Goal: Register for event/course

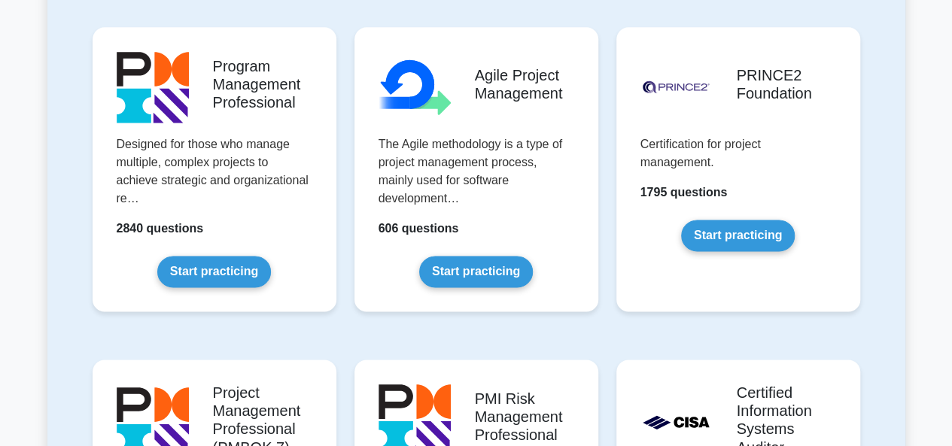
scroll to position [989, 0]
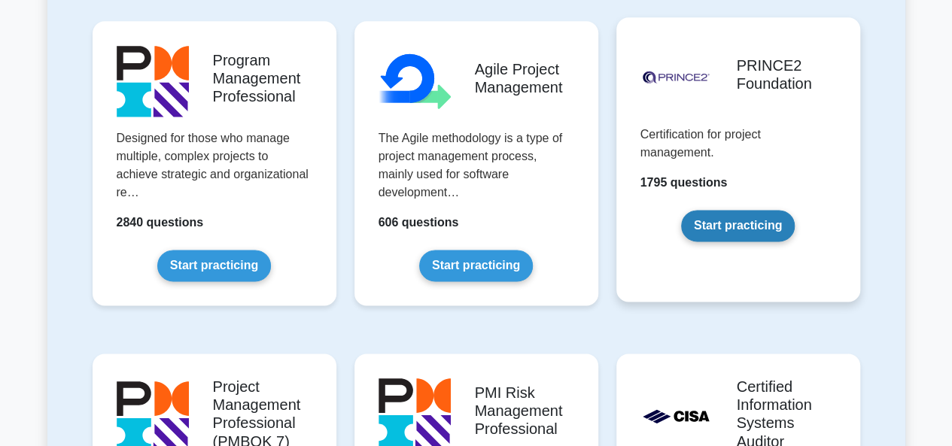
click at [738, 226] on link "Start practicing" at bounding box center [738, 226] width 114 height 32
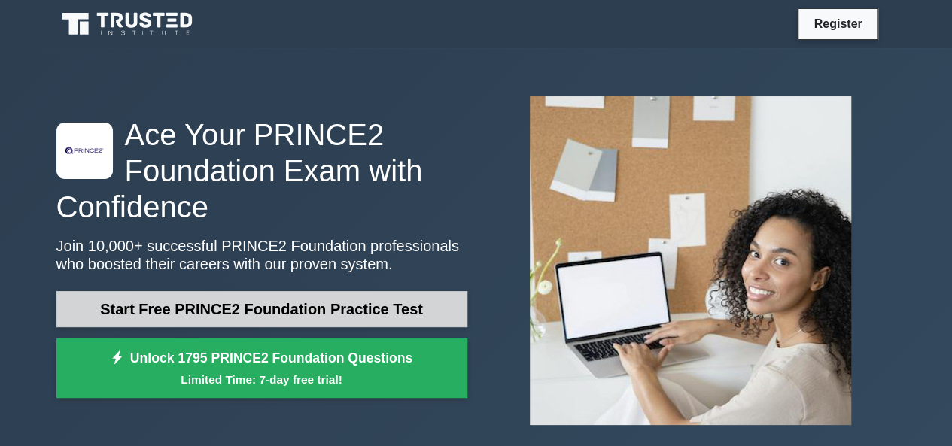
click at [224, 297] on link "Start Free PRINCE2 Foundation Practice Test" at bounding box center [261, 309] width 411 height 36
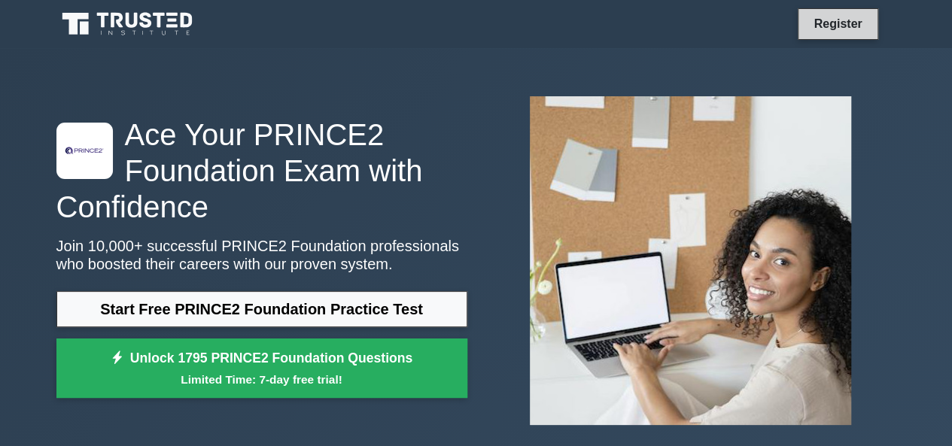
click at [843, 31] on link "Register" at bounding box center [838, 23] width 66 height 19
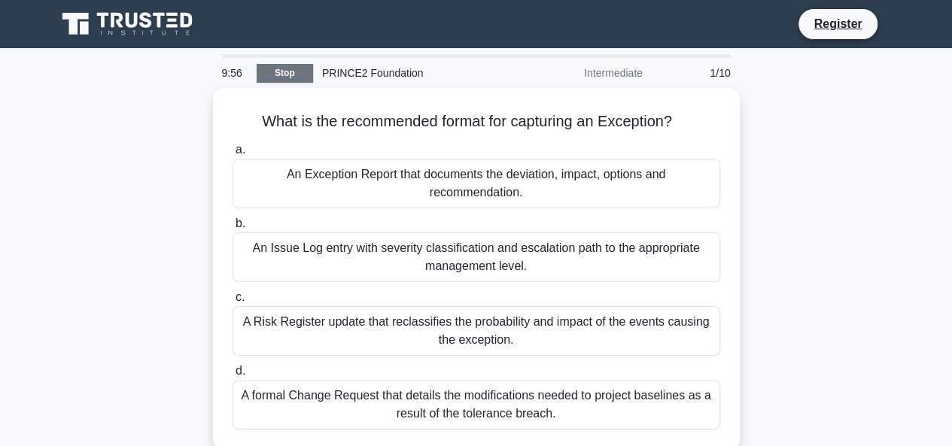
click at [288, 68] on link "Stop" at bounding box center [285, 73] width 56 height 19
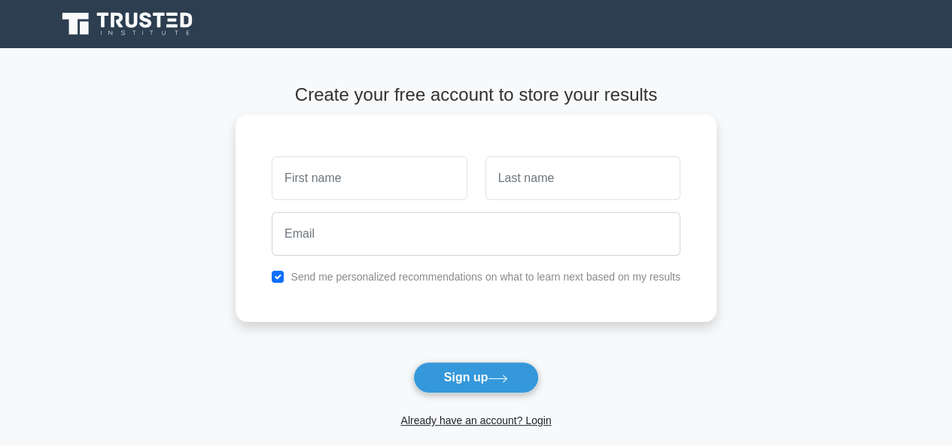
click at [388, 171] on input "text" at bounding box center [369, 179] width 195 height 44
type input "[PERSON_NAME]"
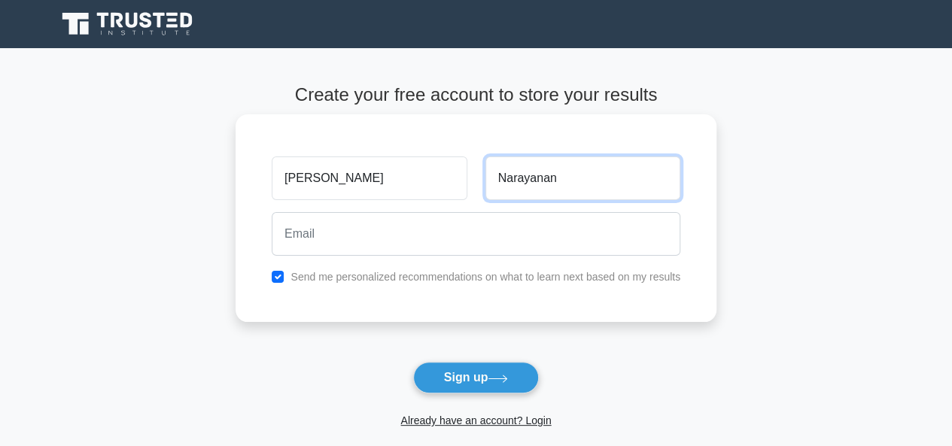
type input "Narayanan"
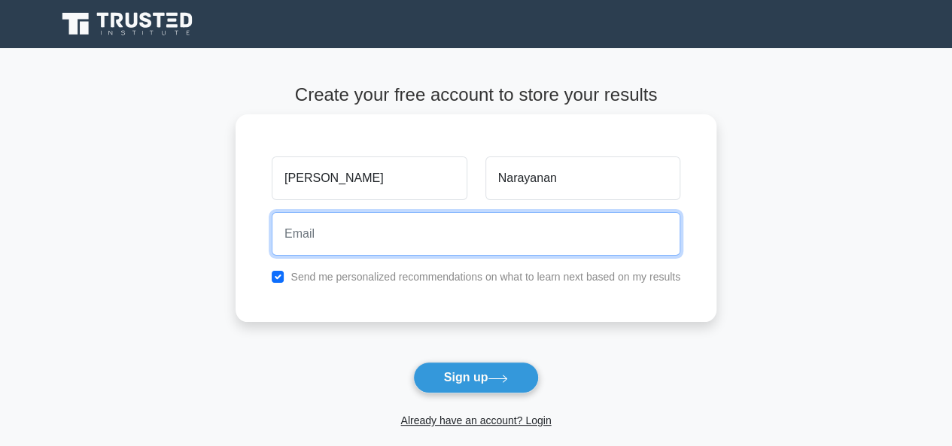
click at [376, 218] on input "email" at bounding box center [476, 234] width 409 height 44
type input "prabusiddharthan@gmail.com"
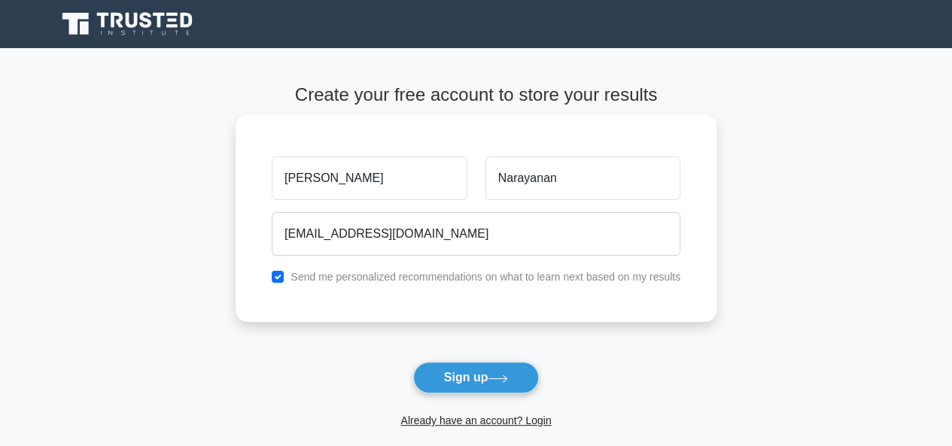
click at [372, 273] on label "Send me personalized recommendations on what to learn next based on my results" at bounding box center [486, 277] width 390 height 12
click at [281, 275] on input "checkbox" at bounding box center [278, 277] width 12 height 12
checkbox input "false"
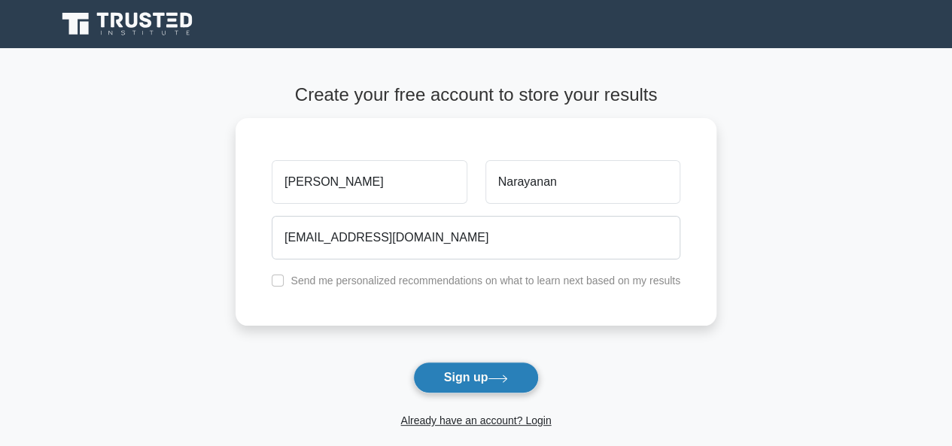
click at [482, 385] on button "Sign up" at bounding box center [476, 378] width 126 height 32
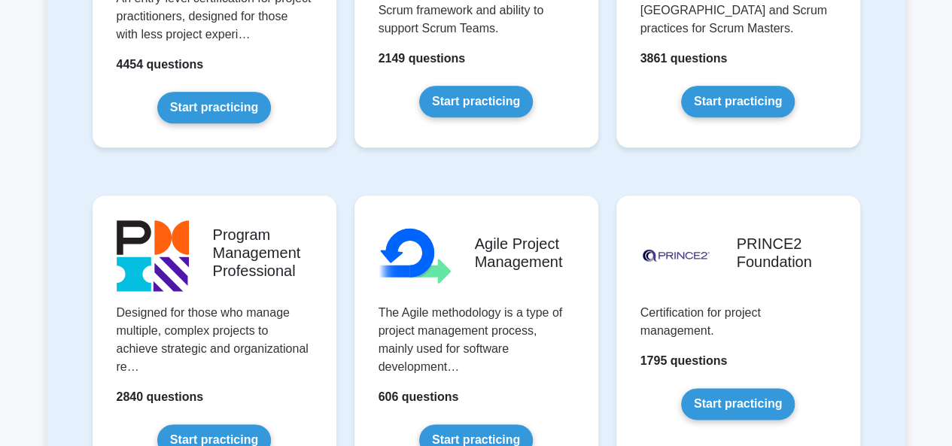
scroll to position [820, 0]
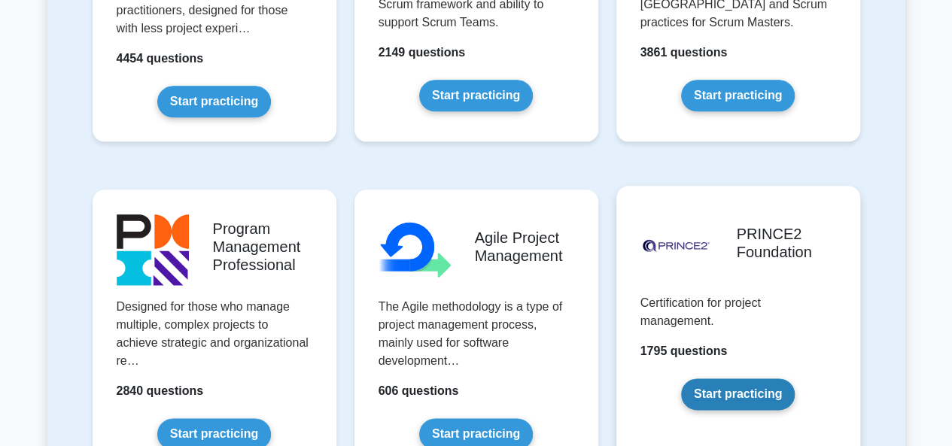
click at [758, 401] on link "Start practicing" at bounding box center [738, 395] width 114 height 32
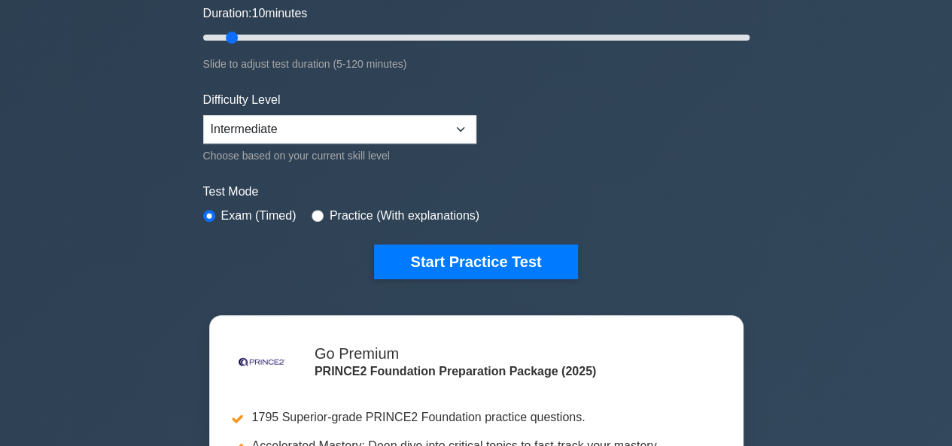
scroll to position [293, 0]
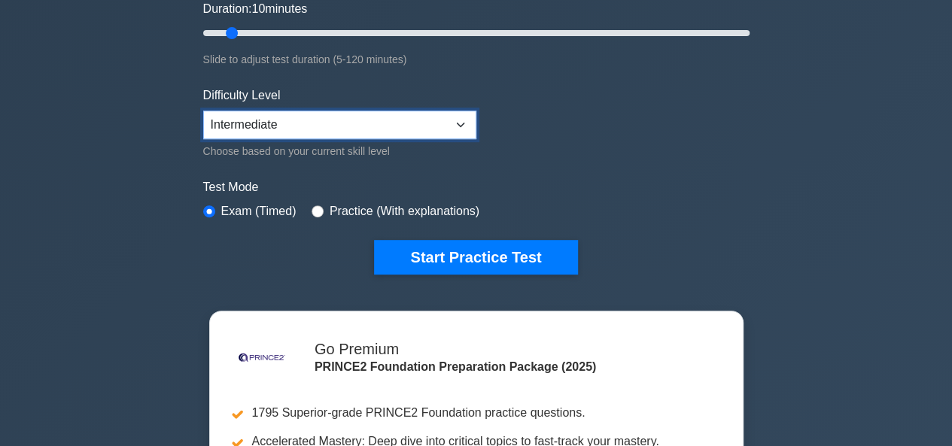
click at [390, 114] on select "Beginner Intermediate Expert" at bounding box center [339, 125] width 273 height 29
select select "expert"
click at [203, 111] on select "Beginner Intermediate Expert" at bounding box center [339, 125] width 273 height 29
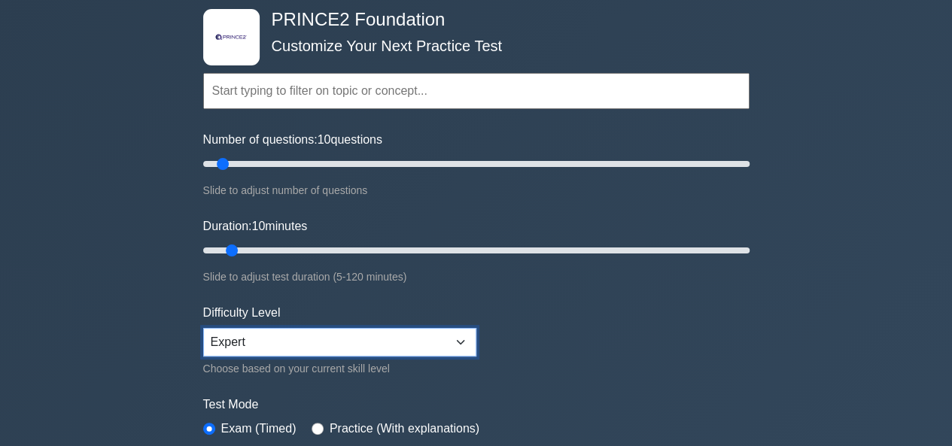
scroll to position [35, 0]
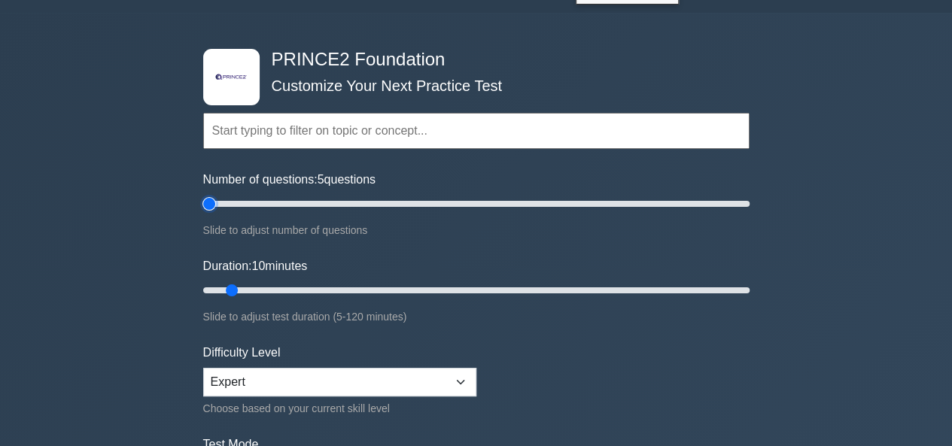
drag, startPoint x: 214, startPoint y: 205, endPoint x: 199, endPoint y: 205, distance: 15.1
click at [203, 205] on input "Number of questions: 5 questions" at bounding box center [476, 204] width 546 height 18
click at [215, 207] on input "Number of questions: 5 questions" at bounding box center [476, 204] width 546 height 18
drag, startPoint x: 215, startPoint y: 207, endPoint x: 229, endPoint y: 205, distance: 14.4
type input "10"
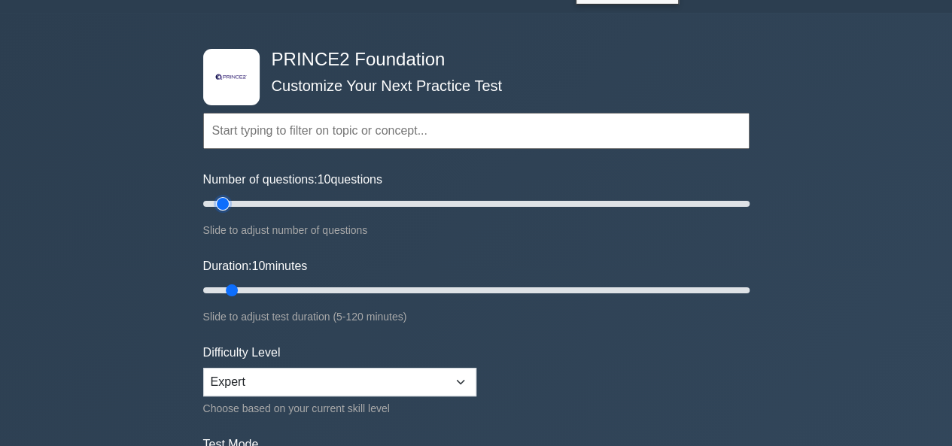
click at [229, 205] on input "Number of questions: 10 questions" at bounding box center [476, 204] width 546 height 18
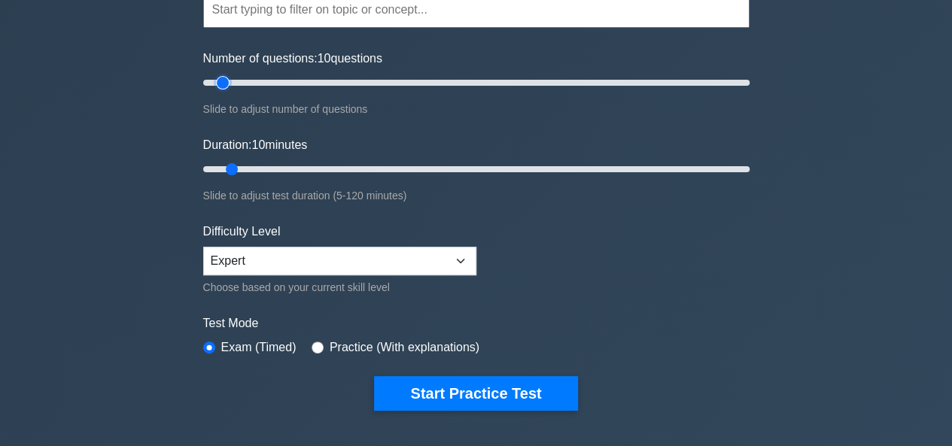
scroll to position [129, 0]
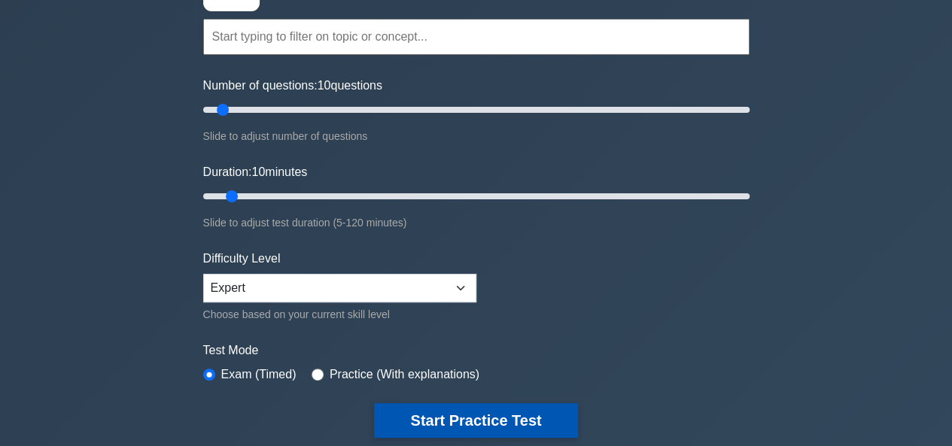
click at [515, 412] on button "Start Practice Test" at bounding box center [475, 420] width 203 height 35
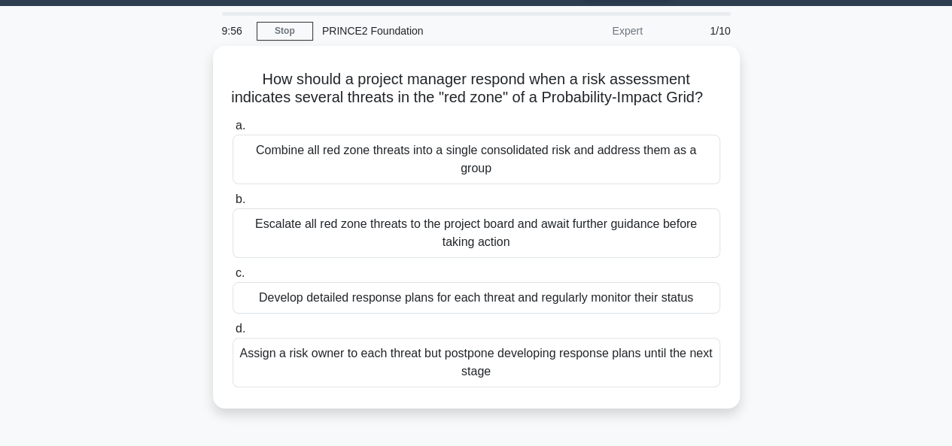
scroll to position [44, 0]
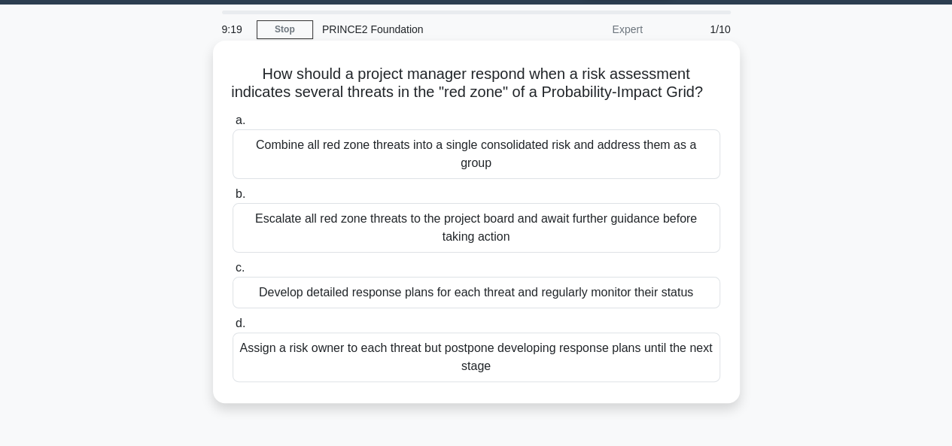
click at [480, 298] on div "Develop detailed response plans for each threat and regularly monitor their sta…" at bounding box center [477, 293] width 488 height 32
click at [233, 273] on input "c. Develop detailed response plans for each threat and regularly monitor their …" at bounding box center [233, 268] width 0 height 10
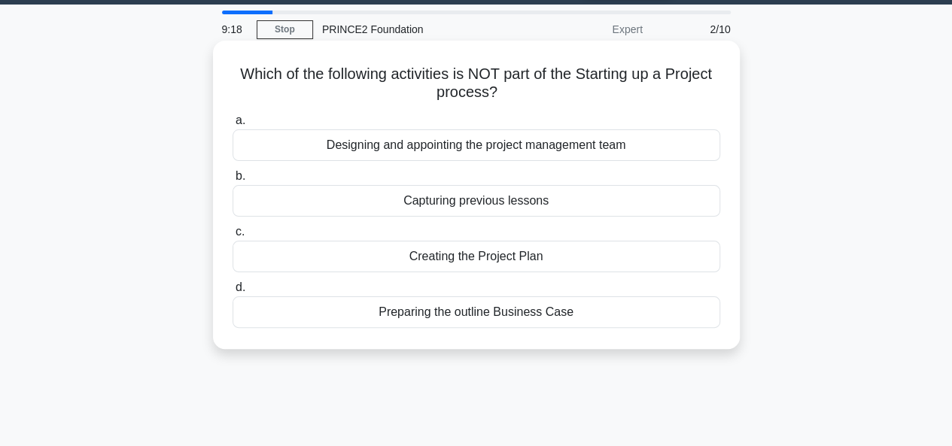
scroll to position [0, 0]
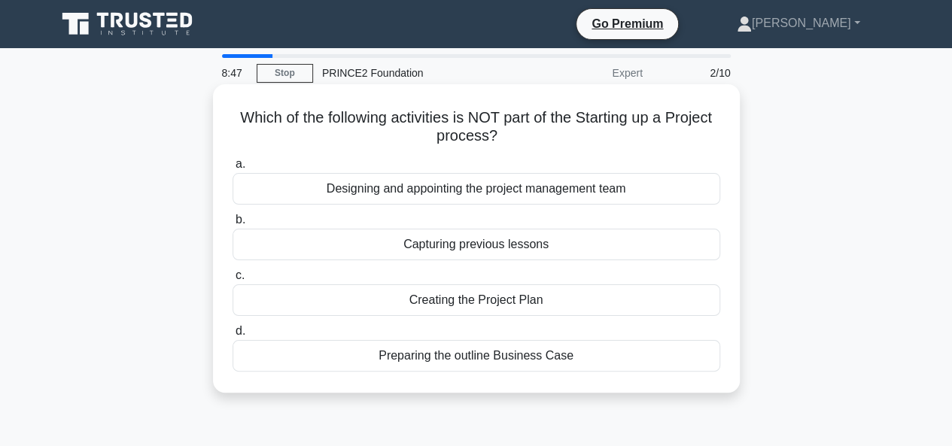
click at [504, 298] on div "Creating the Project Plan" at bounding box center [477, 301] width 488 height 32
click at [233, 281] on input "c. Creating the Project Plan" at bounding box center [233, 276] width 0 height 10
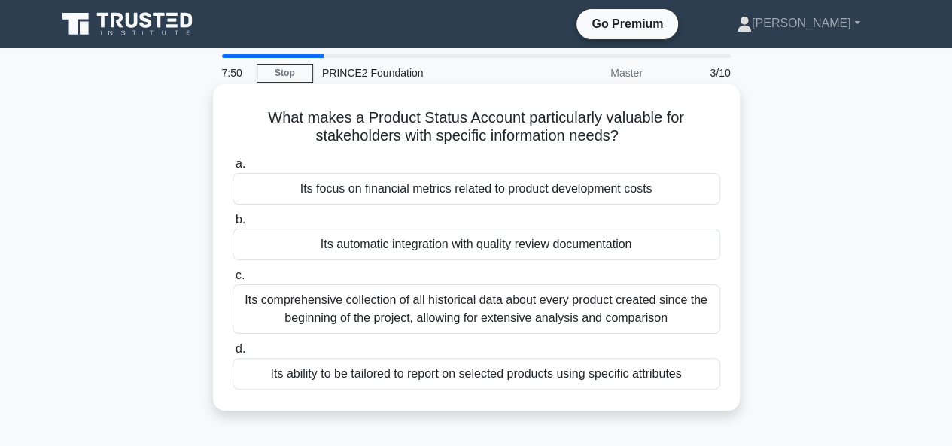
click at [598, 242] on div "Its automatic integration with quality review documentation" at bounding box center [477, 245] width 488 height 32
click at [233, 225] on input "b. Its automatic integration with quality review documentation" at bounding box center [233, 220] width 0 height 10
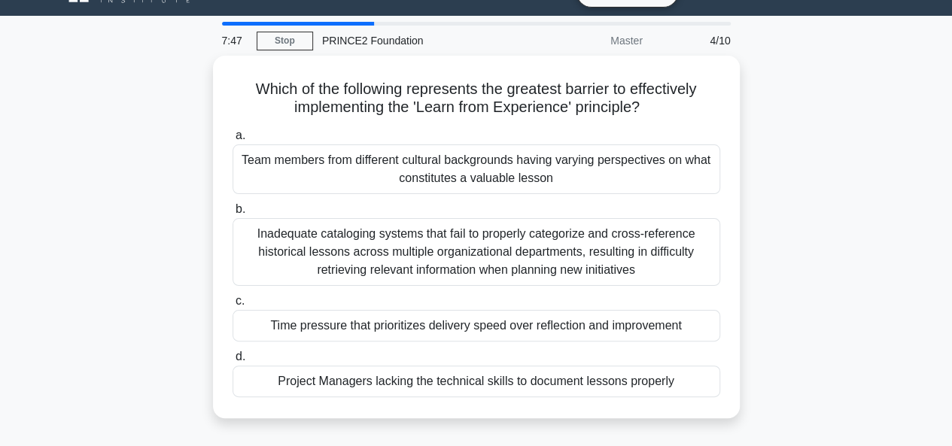
scroll to position [36, 0]
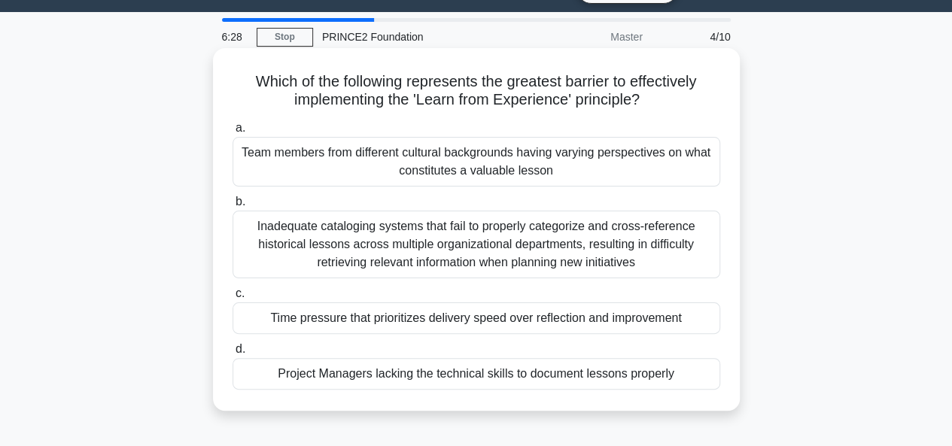
click at [649, 321] on div "Time pressure that prioritizes delivery speed over reflection and improvement" at bounding box center [477, 319] width 488 height 32
click at [233, 299] on input "c. Time pressure that prioritizes delivery speed over reflection and improvement" at bounding box center [233, 294] width 0 height 10
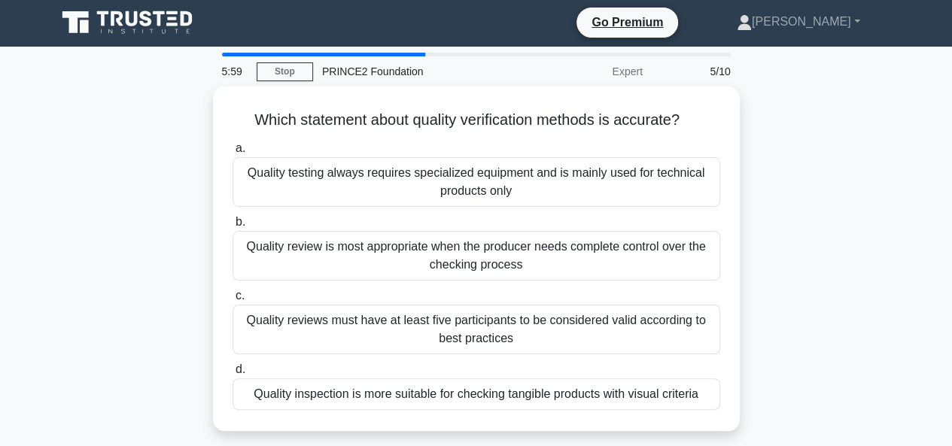
scroll to position [3, 0]
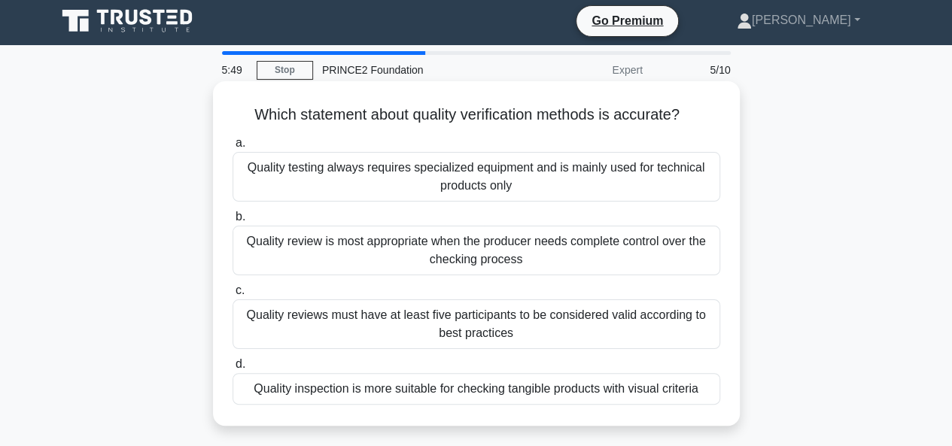
click at [639, 261] on div "Quality review is most appropriate when the producer needs complete control ove…" at bounding box center [477, 251] width 488 height 50
click at [233, 222] on input "b. Quality review is most appropriate when the producer needs complete control …" at bounding box center [233, 217] width 0 height 10
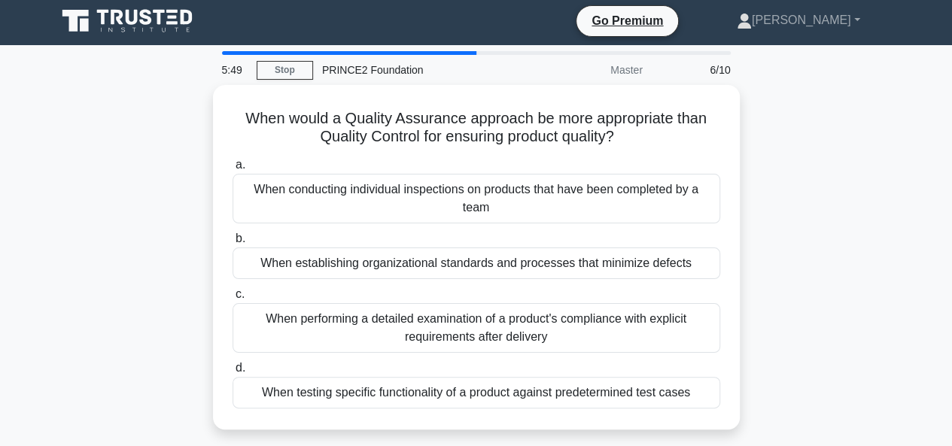
scroll to position [0, 0]
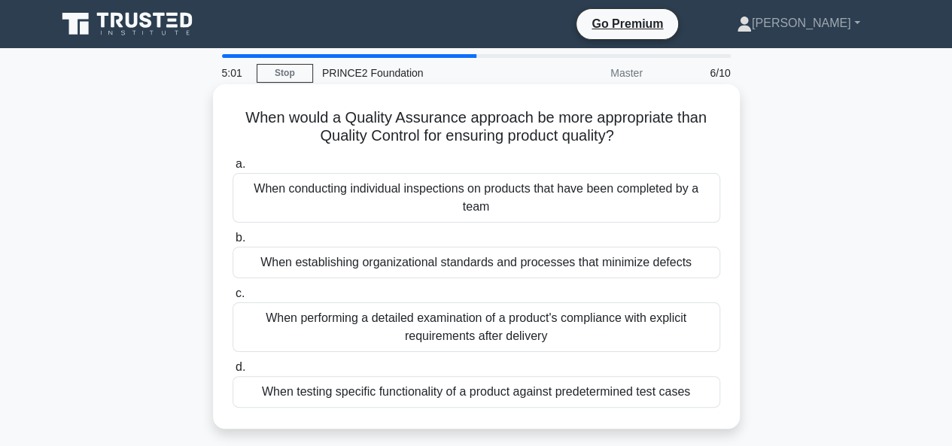
click at [546, 261] on div "When establishing organizational standards and processes that minimize defects" at bounding box center [477, 263] width 488 height 32
click at [233, 243] on input "b. When establishing organizational standards and processes that minimize defec…" at bounding box center [233, 238] width 0 height 10
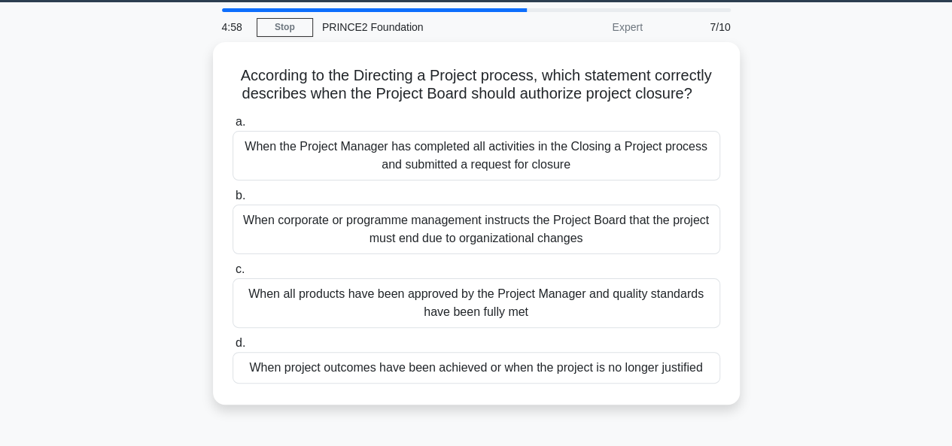
scroll to position [54, 0]
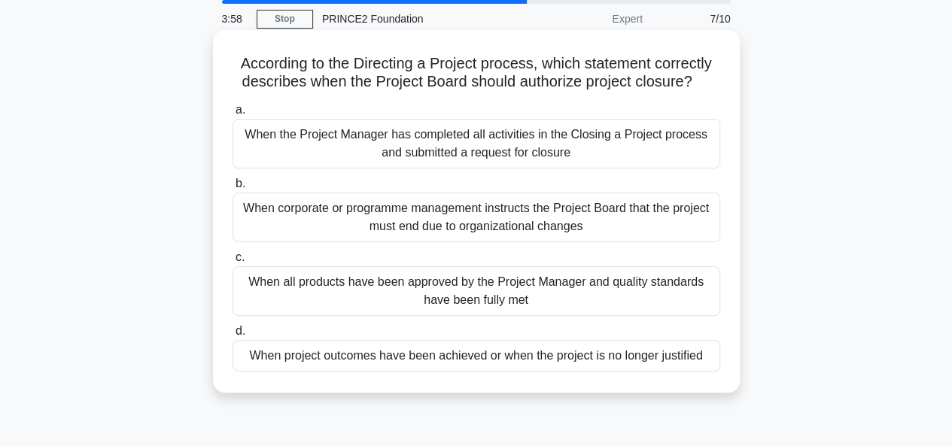
click at [376, 364] on div "When project outcomes have been achieved or when the project is no longer justi…" at bounding box center [477, 356] width 488 height 32
click at [233, 336] on input "d. When project outcomes have been achieved or when the project is no longer ju…" at bounding box center [233, 332] width 0 height 10
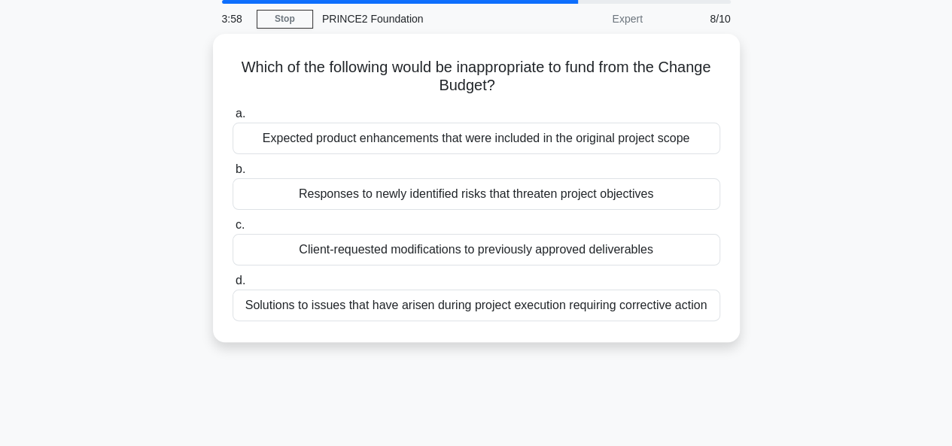
scroll to position [0, 0]
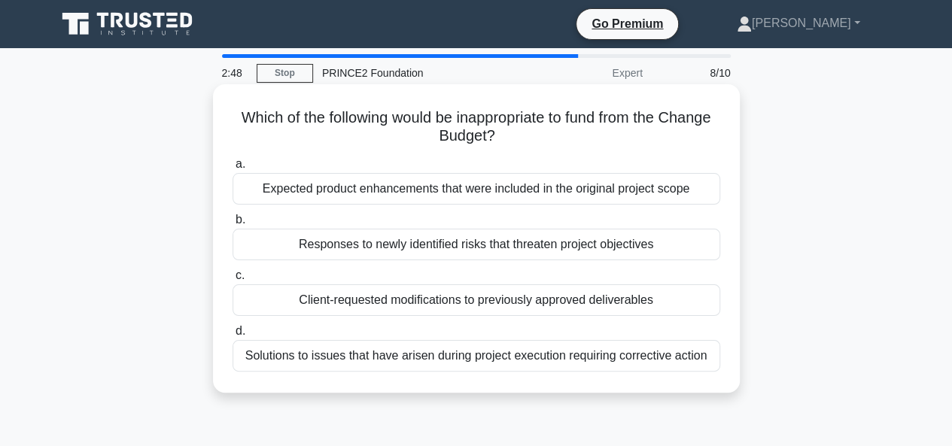
click at [561, 297] on div "Client-requested modifications to previously approved deliverables" at bounding box center [477, 301] width 488 height 32
click at [233, 281] on input "c. Client-requested modifications to previously approved deliverables" at bounding box center [233, 276] width 0 height 10
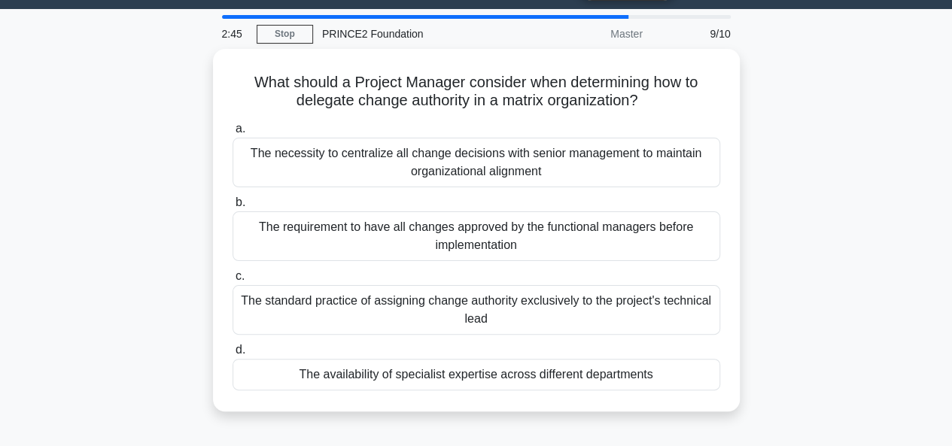
scroll to position [41, 0]
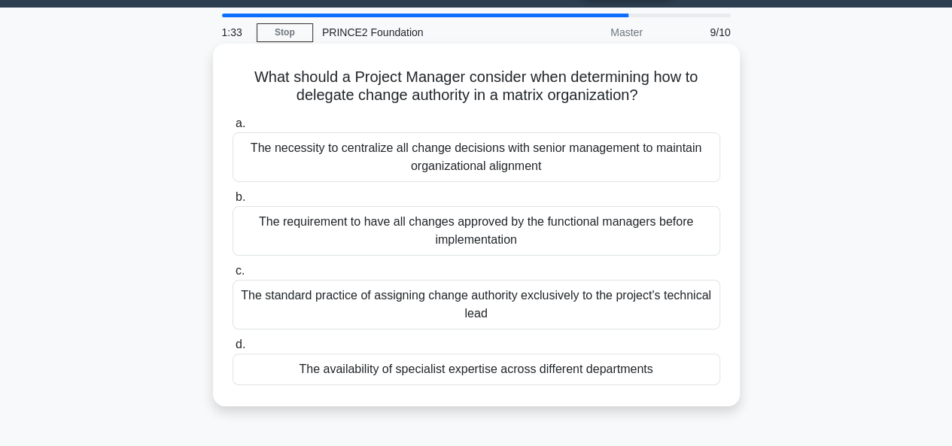
click at [558, 157] on div "The necessity to centralize all change decisions with senior management to main…" at bounding box center [477, 157] width 488 height 50
click at [233, 129] on input "a. The necessity to centralize all change decisions with senior management to m…" at bounding box center [233, 124] width 0 height 10
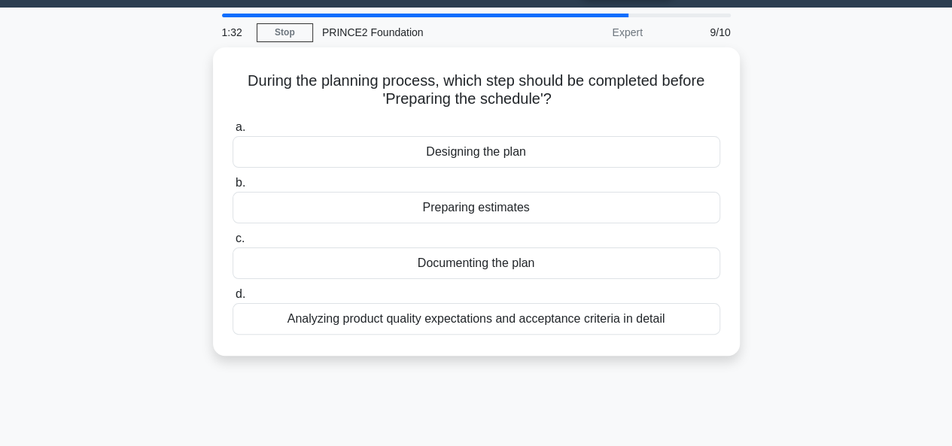
scroll to position [0, 0]
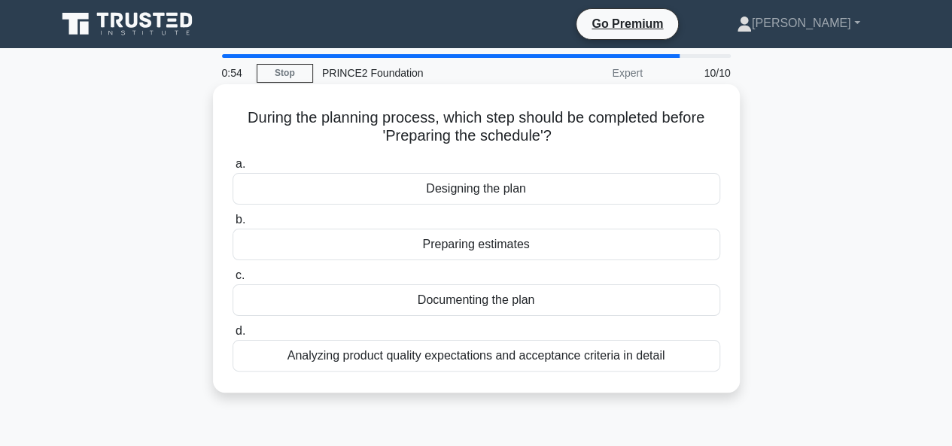
click at [588, 361] on div "Analyzing product quality expectations and acceptance criteria in detail" at bounding box center [477, 356] width 488 height 32
click at [233, 336] on input "d. Analyzing product quality expectations and acceptance criteria in detail" at bounding box center [233, 332] width 0 height 10
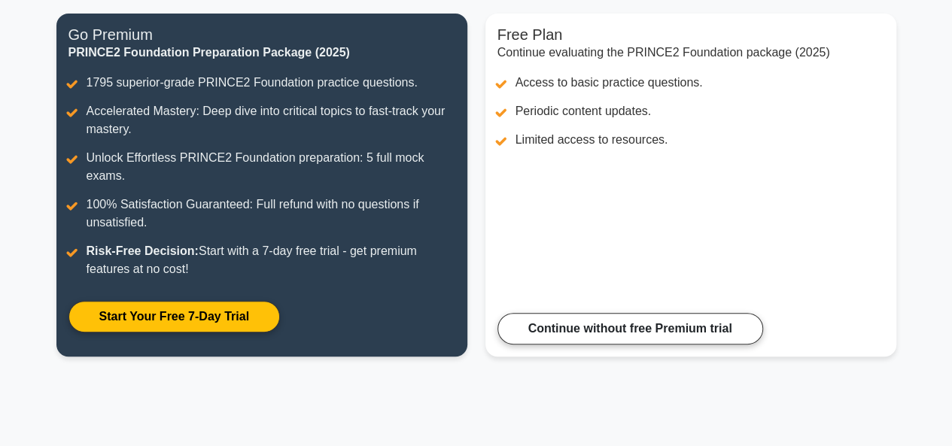
scroll to position [197, 0]
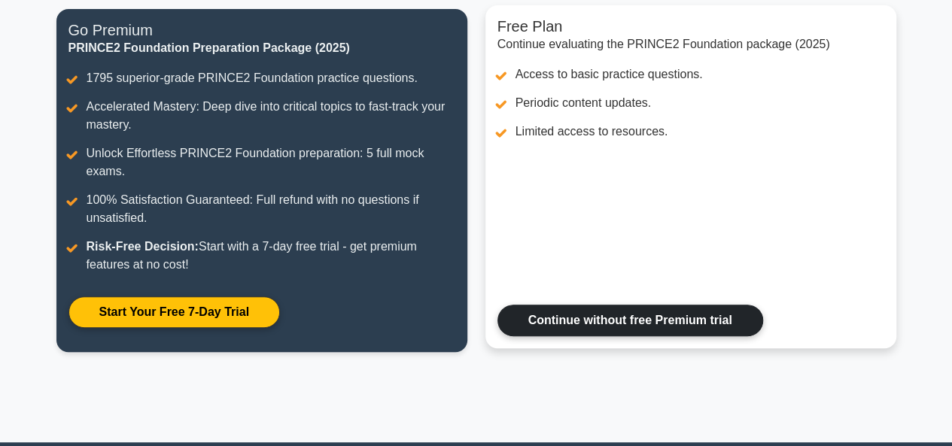
click at [640, 312] on link "Continue without free Premium trial" at bounding box center [631, 321] width 266 height 32
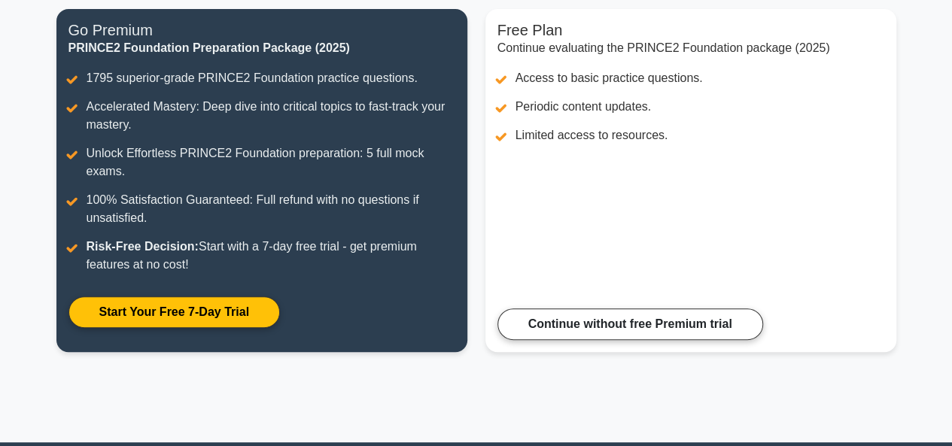
scroll to position [0, 0]
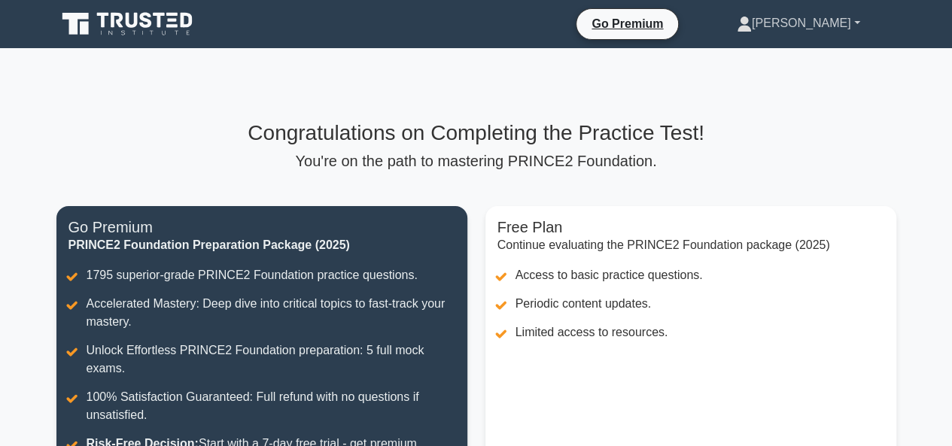
click at [837, 26] on link "[PERSON_NAME]" at bounding box center [799, 23] width 196 height 30
click at [103, 23] on icon at bounding box center [103, 20] width 12 height 15
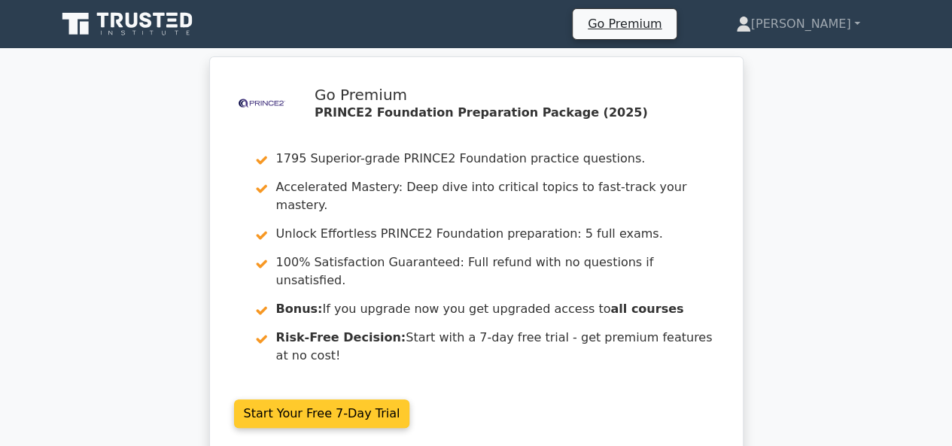
click at [342, 400] on link "Start Your Free 7-Day Trial" at bounding box center [322, 414] width 176 height 29
